Goal: Information Seeking & Learning: Check status

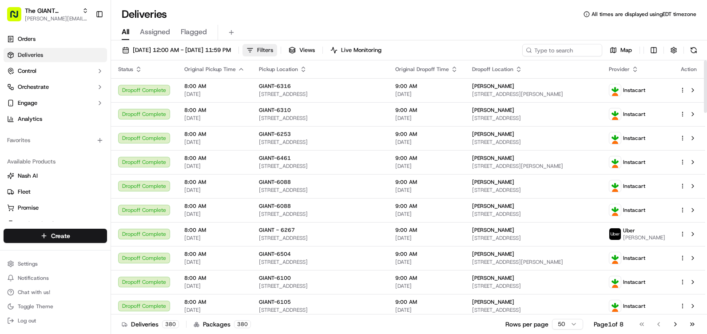
click at [277, 48] on button "Filters" at bounding box center [259, 50] width 35 height 12
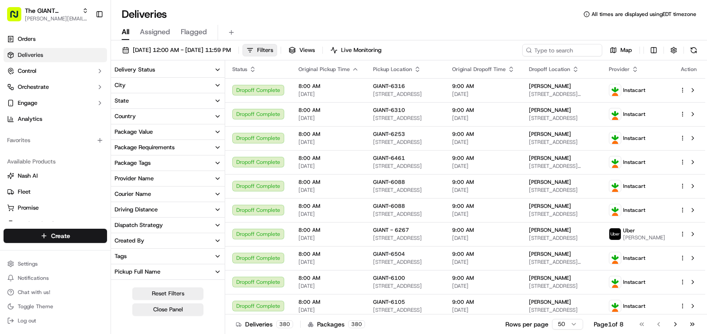
click at [212, 81] on button "City" at bounding box center [168, 85] width 114 height 15
click at [177, 97] on input at bounding box center [173, 102] width 96 height 14
click at [152, 103] on input at bounding box center [173, 102] width 96 height 14
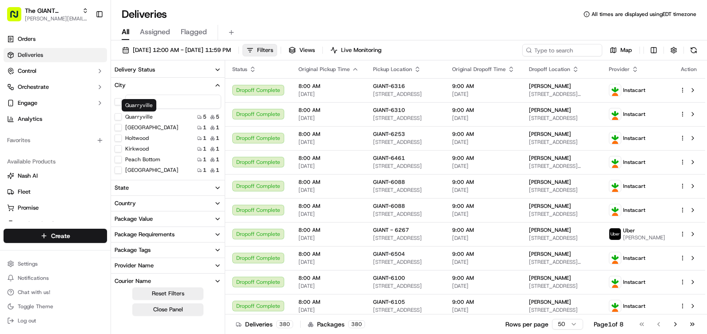
type input "q"
click at [119, 115] on button "Quarryville" at bounding box center [118, 116] width 7 height 7
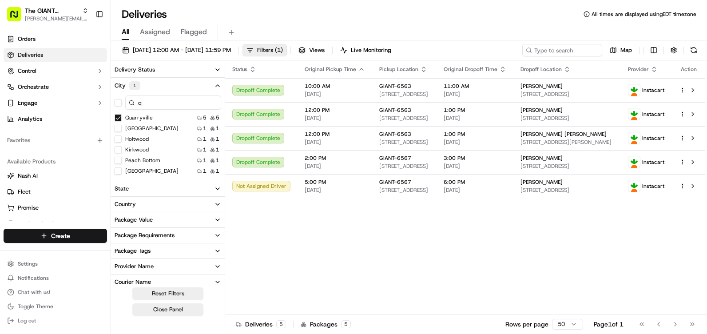
click at [218, 87] on icon "button" at bounding box center [217, 85] width 7 height 7
